Goal: Task Accomplishment & Management: Manage account settings

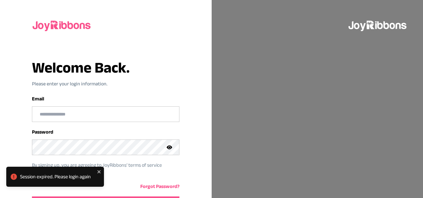
scroll to position [42, 0]
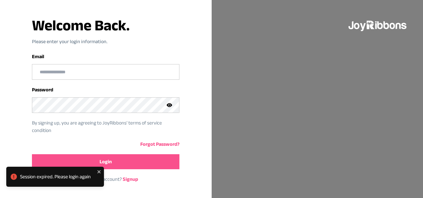
type input "**********"
click at [140, 163] on button "Login" at bounding box center [106, 162] width 148 height 15
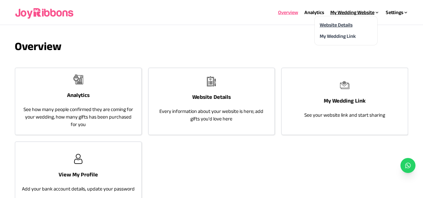
click at [342, 24] on link "Website Details" at bounding box center [336, 24] width 33 height 5
